Goal: Information Seeking & Learning: Learn about a topic

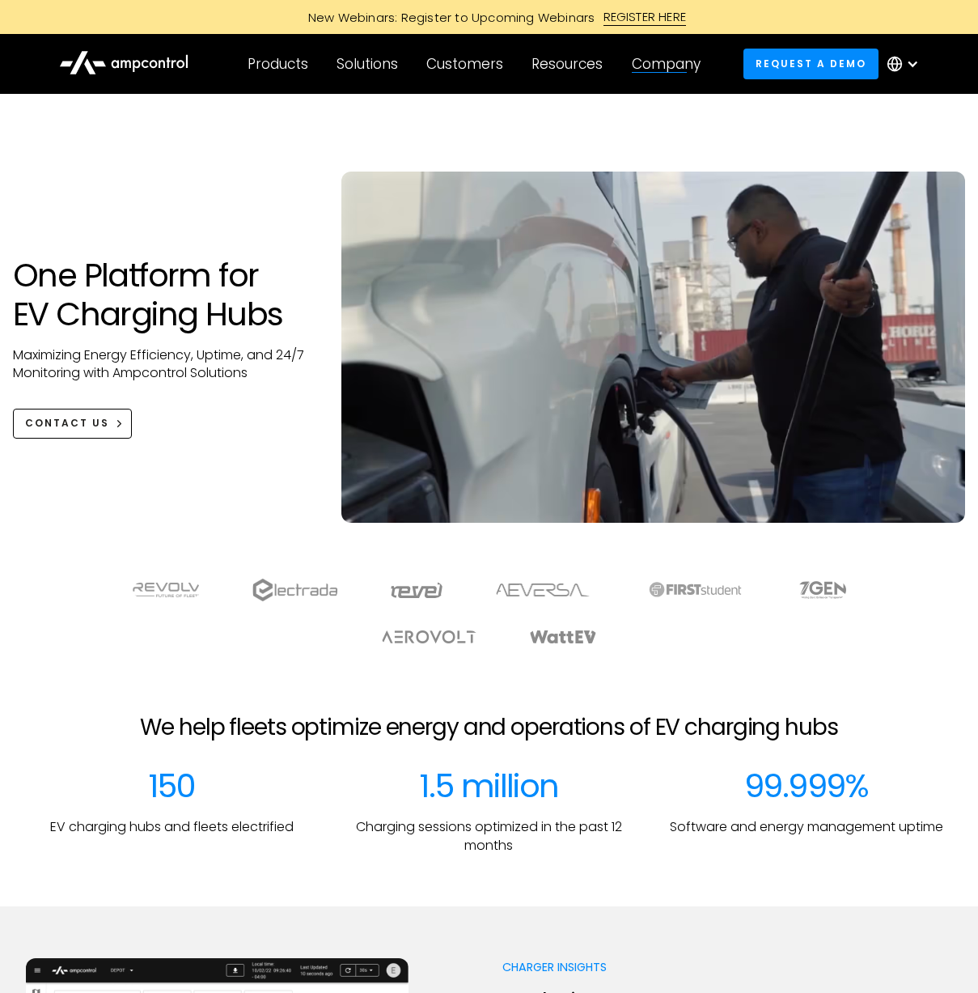
click at [241, 467] on div "One Platform for EV Charging Hubs Maximizing Energy Efficiency, Uptime, and 24/…" at bounding box center [489, 364] width 985 height 384
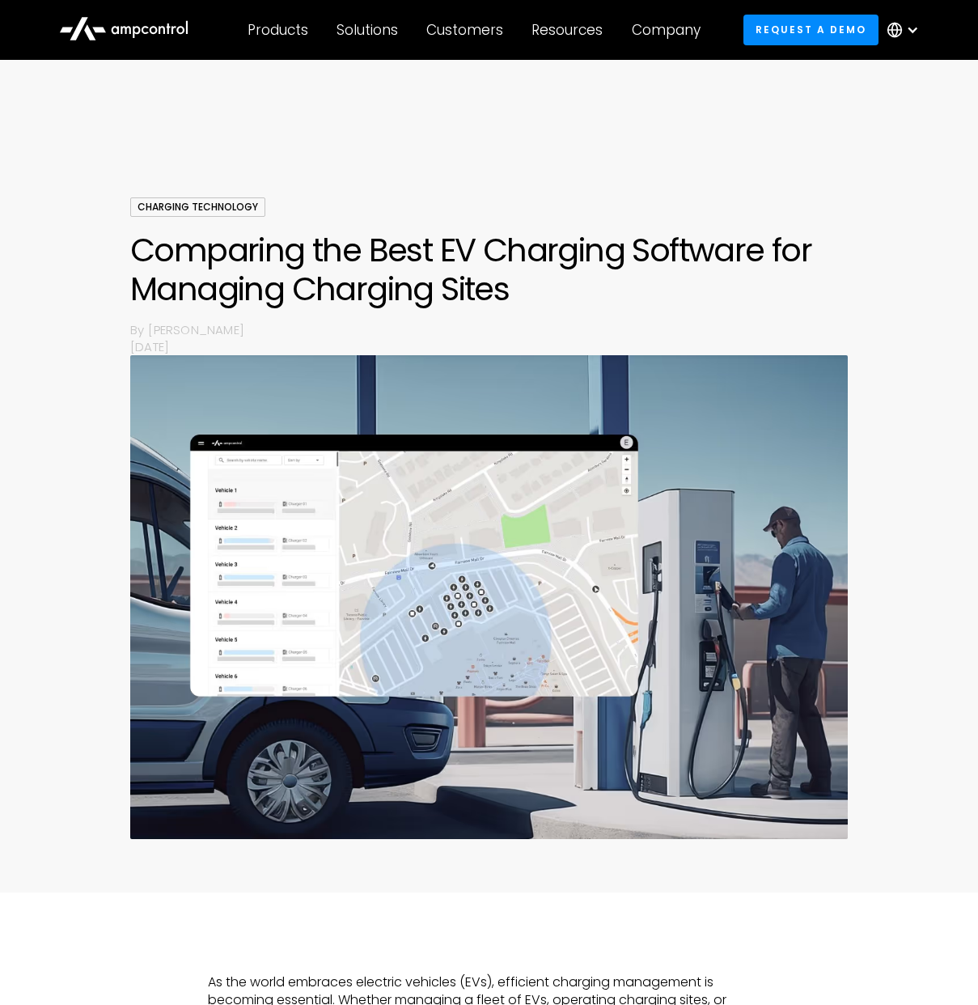
drag, startPoint x: 64, startPoint y: 522, endPoint x: 107, endPoint y: 500, distance: 48.1
click at [69, 522] on div "Charging Technology Comparing the Best EV Charging Software for Managing Chargi…" at bounding box center [489, 524] width 978 height 655
drag, startPoint x: 147, startPoint y: 329, endPoint x: 249, endPoint y: 329, distance: 102.0
click at [249, 329] on div "By [PERSON_NAME]" at bounding box center [489, 329] width 718 height 17
copy div "[PERSON_NAME]"
